Goal: Download file/media

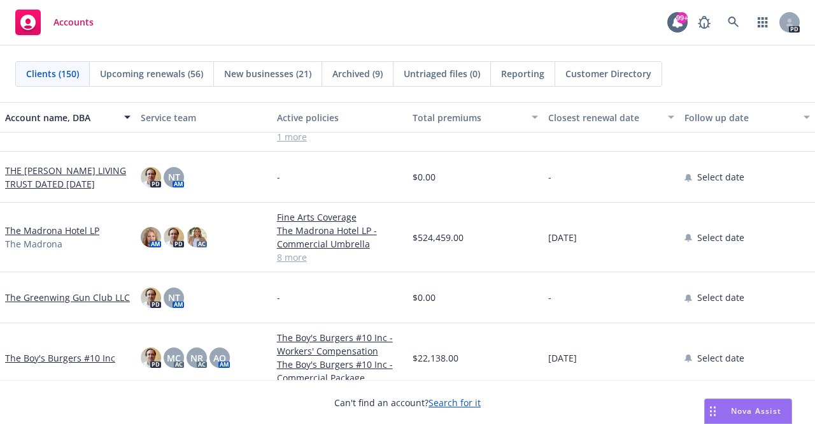
scroll to position [892, 0]
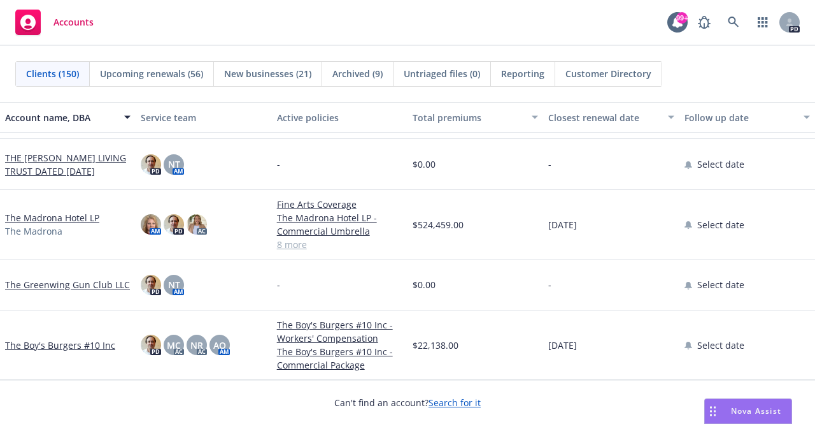
click at [64, 222] on link "The Madrona Hotel LP" at bounding box center [52, 217] width 94 height 13
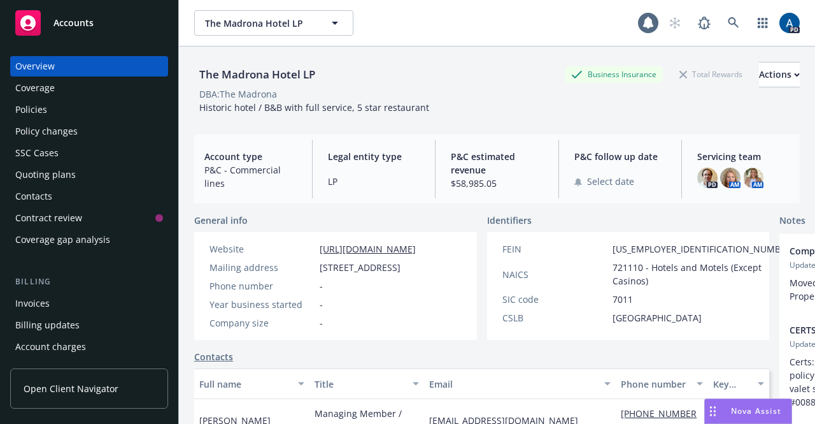
click at [31, 109] on div "Policies" at bounding box center [31, 109] width 32 height 20
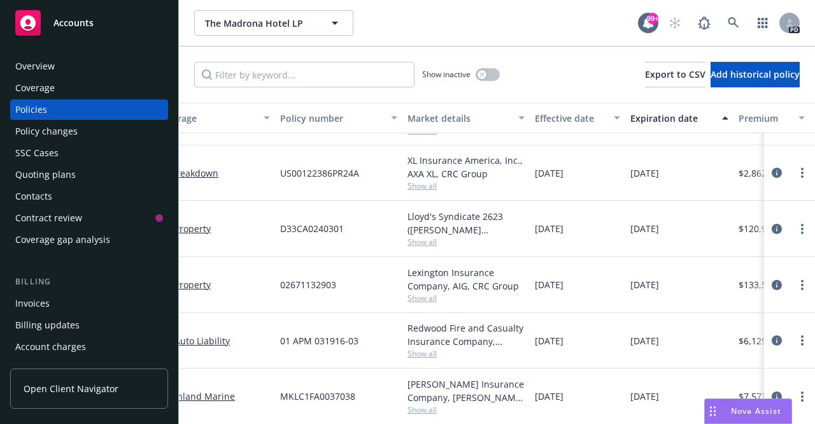
scroll to position [256, 0]
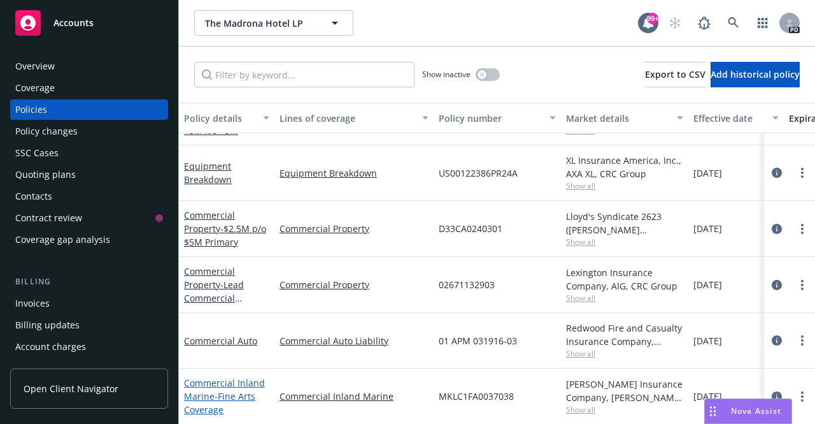
click at [199, 380] on link "Commercial Inland Marine - Fine Arts Coverage" at bounding box center [224, 395] width 81 height 39
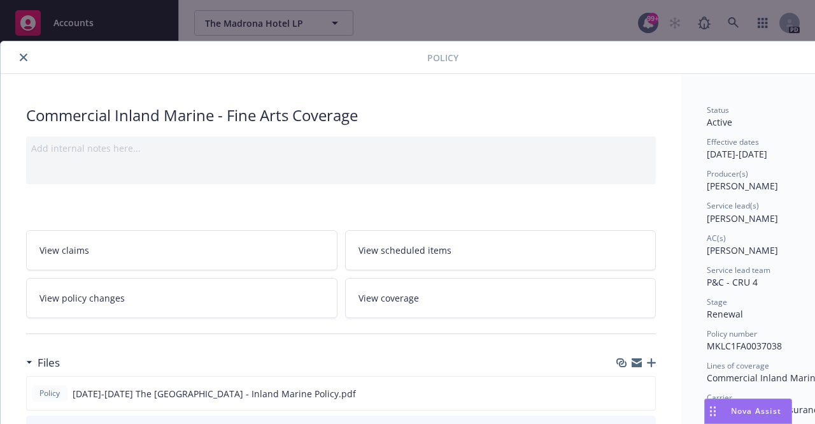
scroll to position [127, 0]
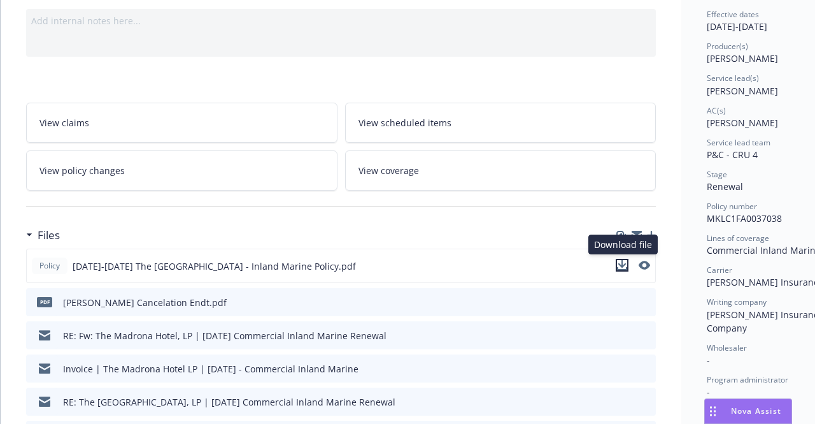
click at [624, 263] on icon "download file" at bounding box center [622, 265] width 10 height 10
